Goal: Transaction & Acquisition: Subscribe to service/newsletter

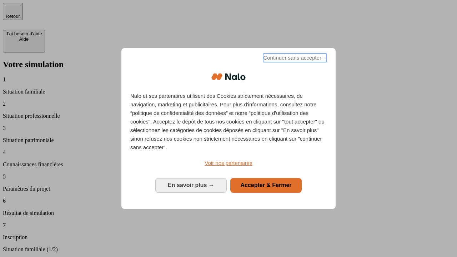
click at [294, 59] on span "Continuer sans accepter →" at bounding box center [295, 58] width 64 height 9
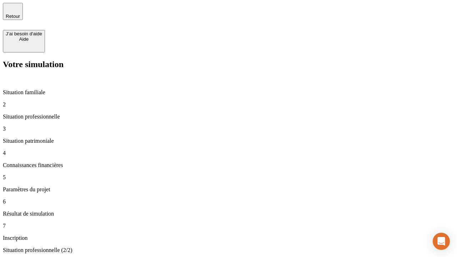
type input "30 000"
type input "0"
type input "1 000"
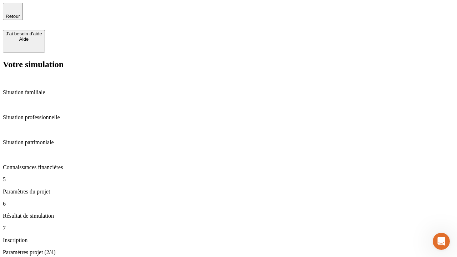
type input "40"
type input "200 000"
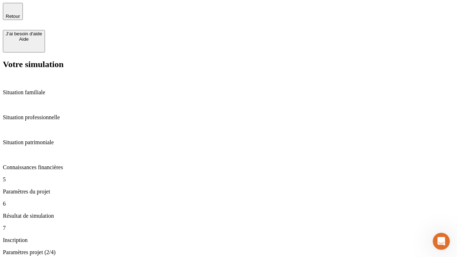
type input "640"
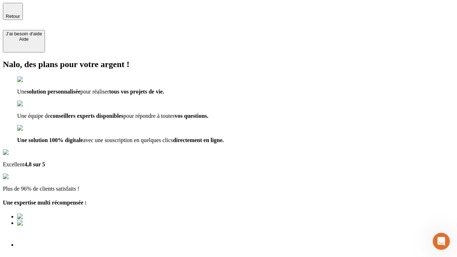
type input "[EMAIL_ADDRESS][DOMAIN_NAME]"
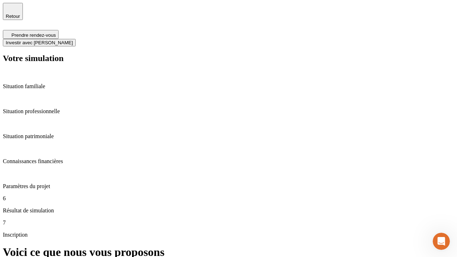
click at [73, 40] on span "Investir avec [PERSON_NAME]" at bounding box center [39, 42] width 67 height 5
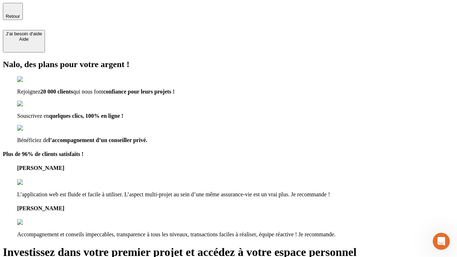
type input "[EMAIL_ADDRESS][DOMAIN_NAME]"
